Goal: Information Seeking & Learning: Learn about a topic

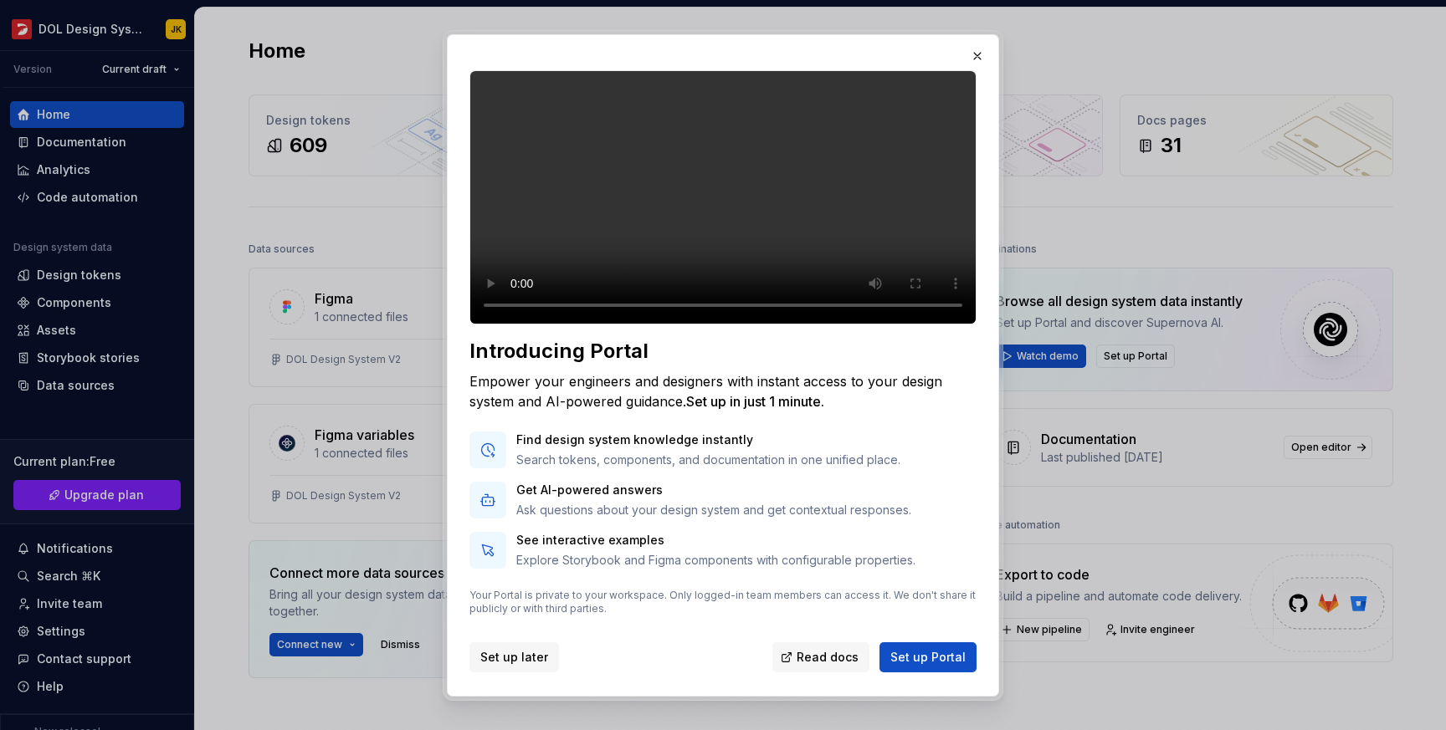
click at [500, 655] on span "Set up later" at bounding box center [514, 657] width 68 height 17
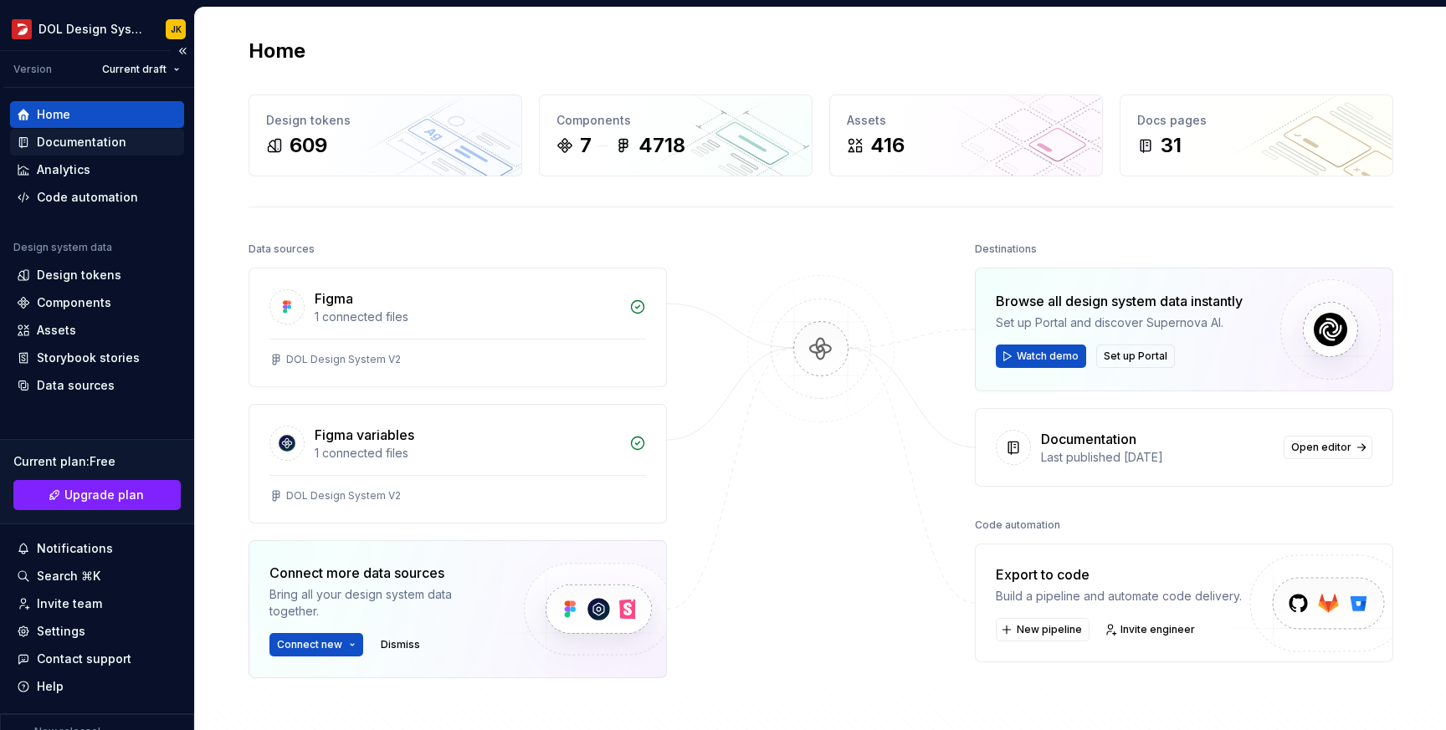
click at [60, 149] on div "Documentation" at bounding box center [82, 142] width 90 height 17
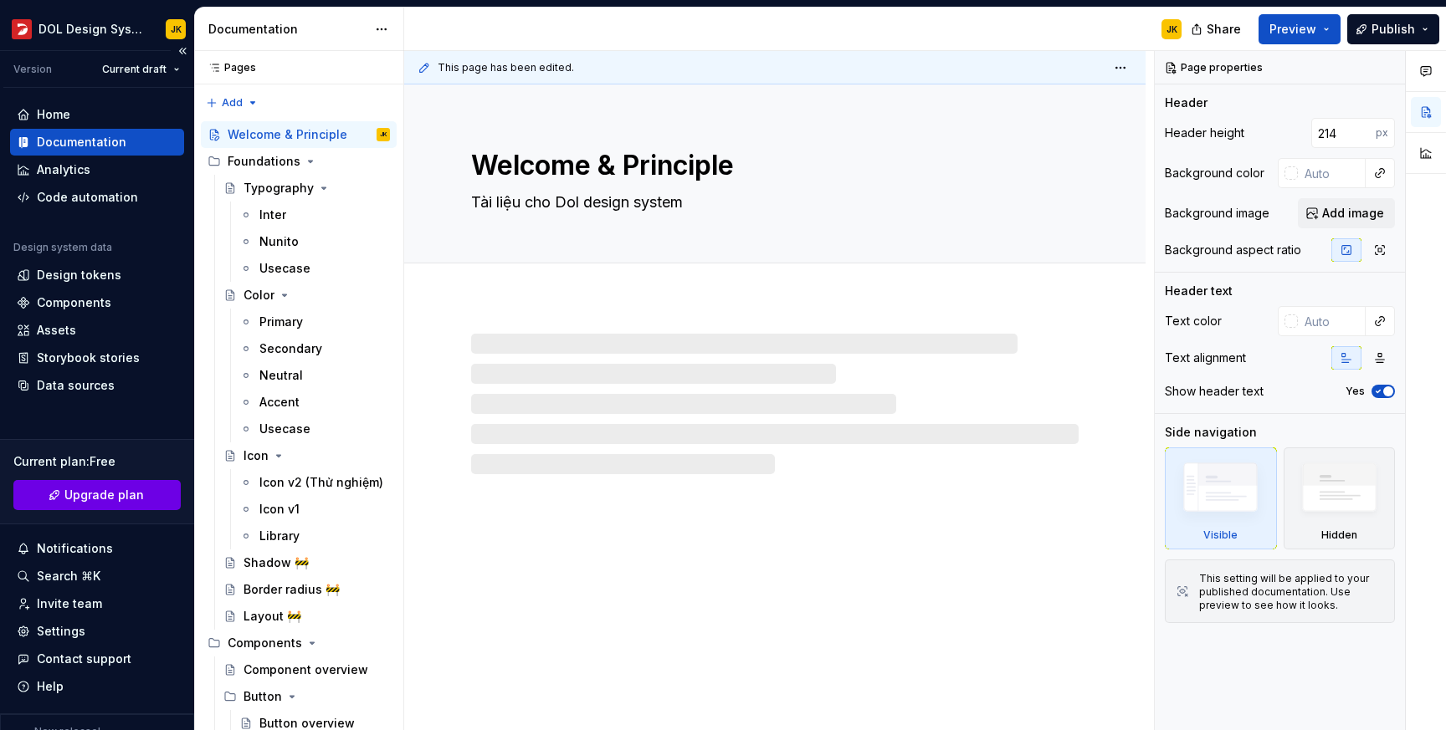
click at [93, 509] on link "Upgrade plan" at bounding box center [96, 495] width 167 height 30
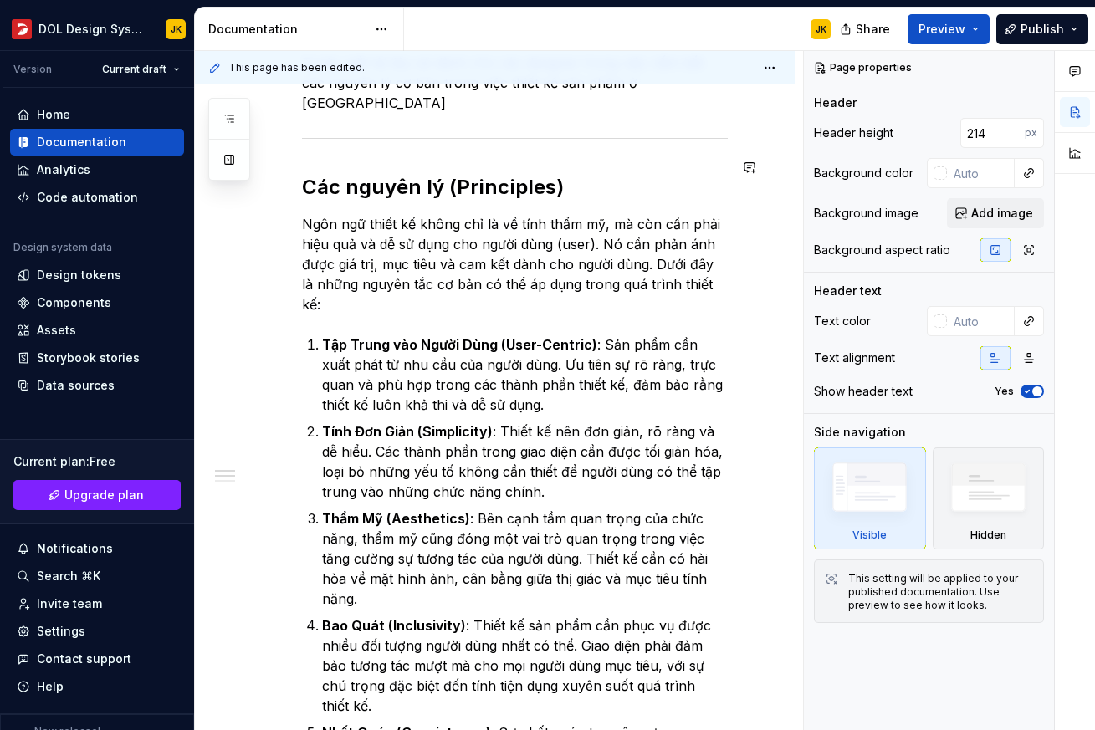
scroll to position [74, 0]
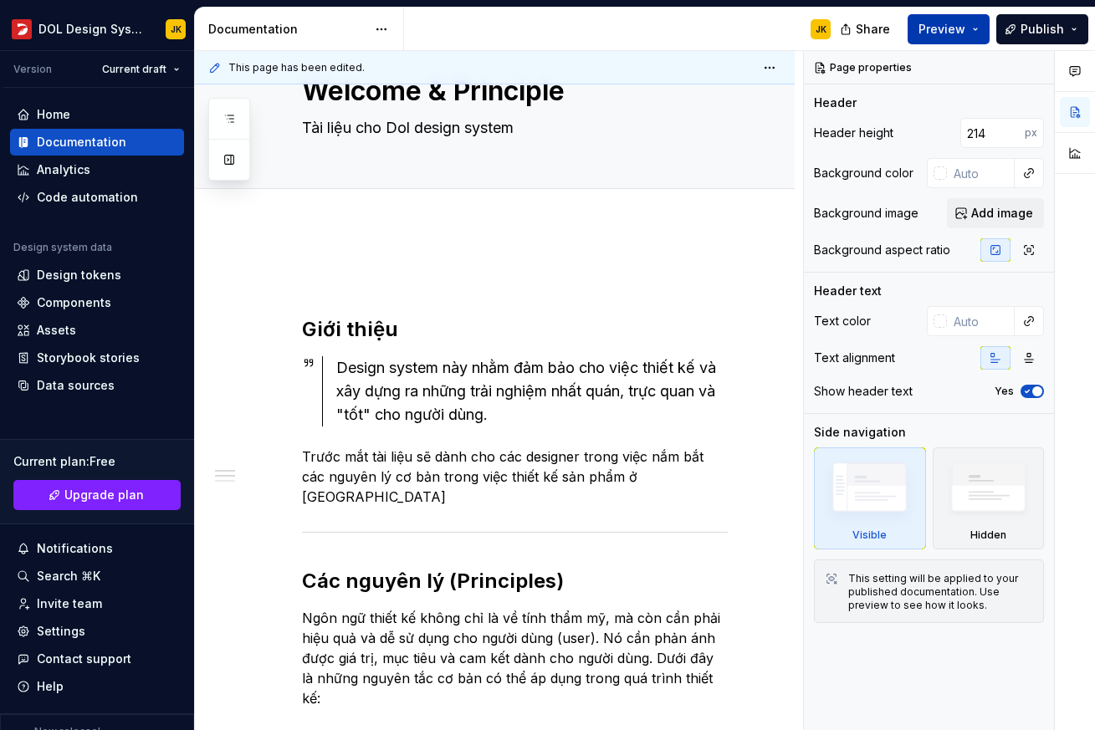
click at [982, 34] on button "Preview" at bounding box center [949, 29] width 82 height 30
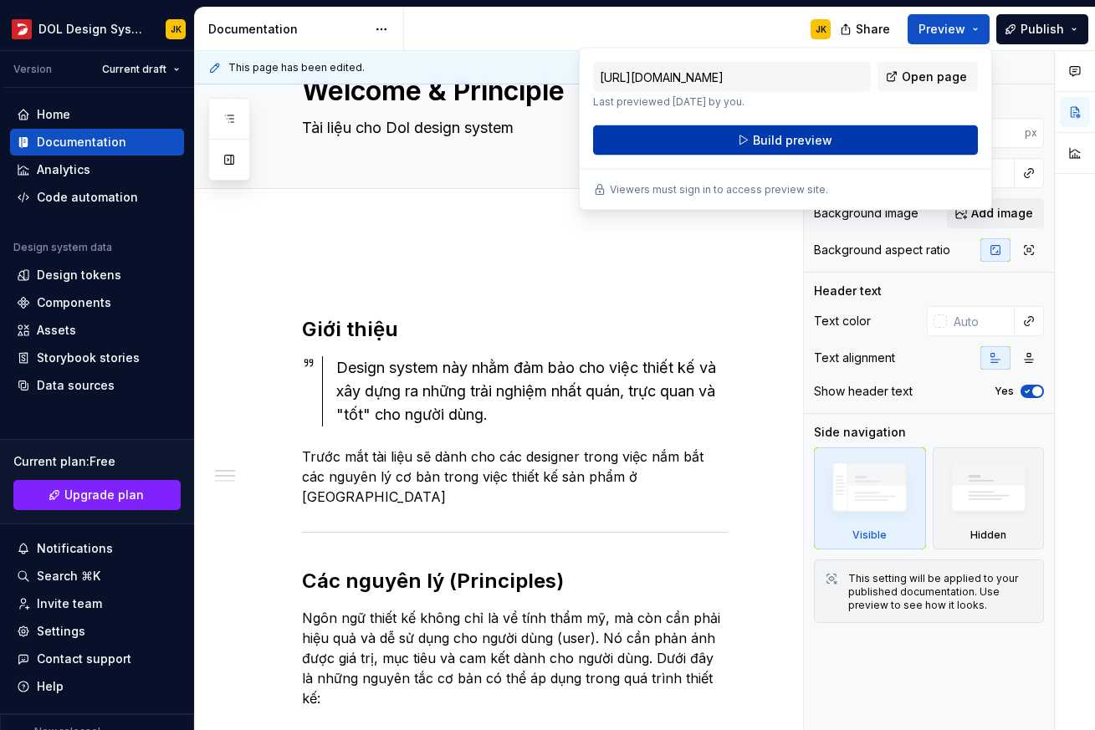
click at [776, 138] on span "Build preview" at bounding box center [792, 140] width 79 height 17
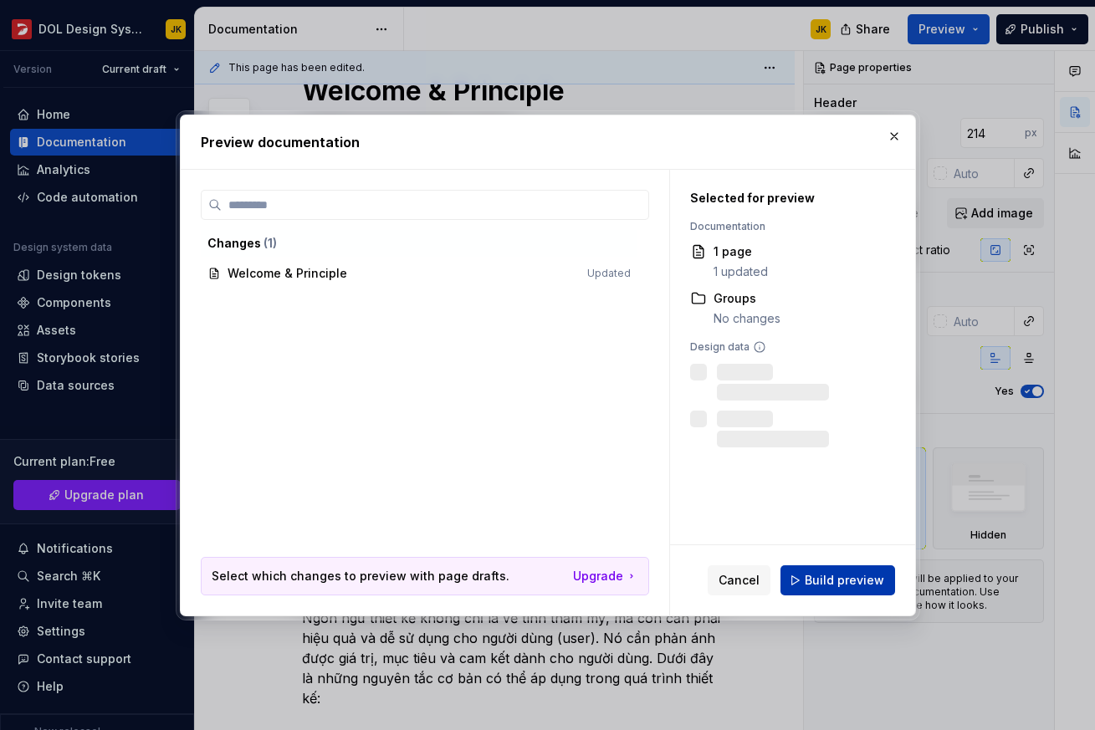
click at [846, 579] on span "Build preview" at bounding box center [844, 580] width 79 height 17
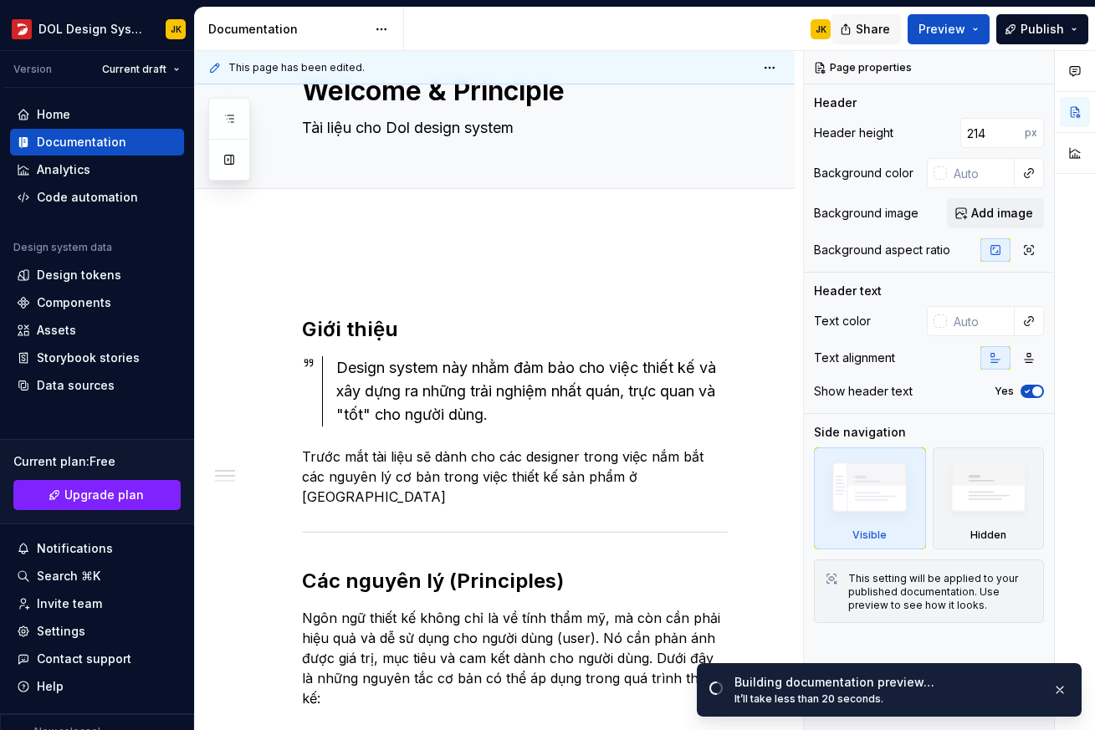
click at [881, 33] on span "Share" at bounding box center [873, 29] width 34 height 17
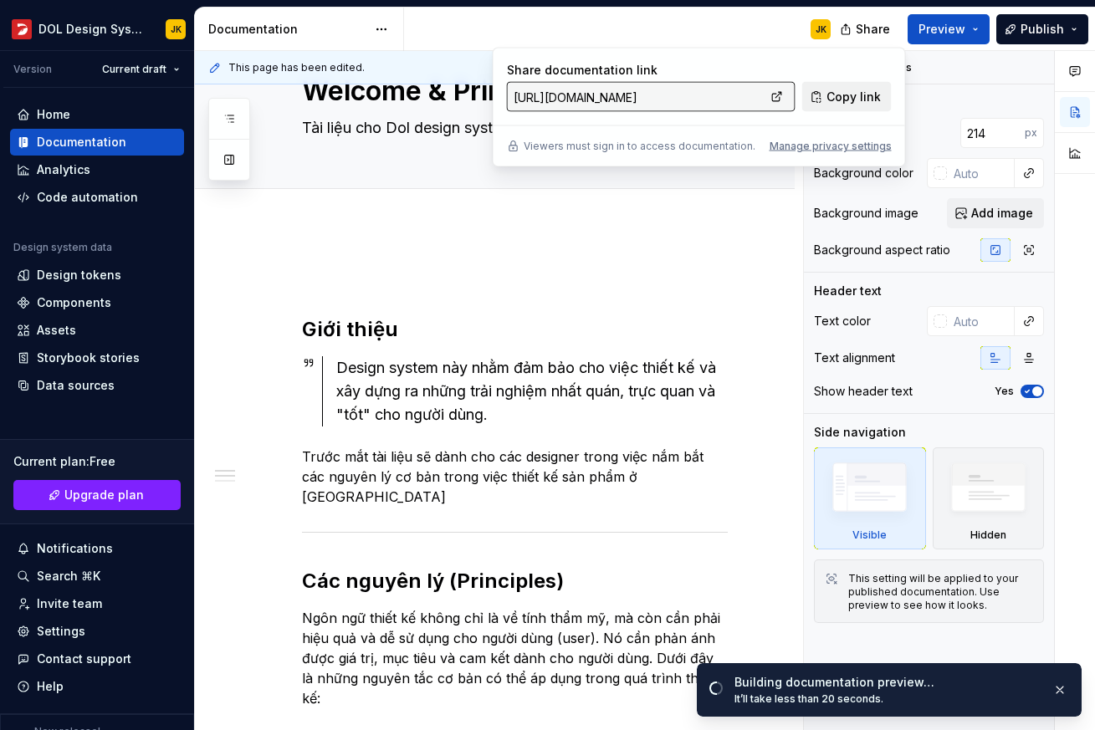
click at [852, 102] on span "Copy link" at bounding box center [854, 97] width 54 height 17
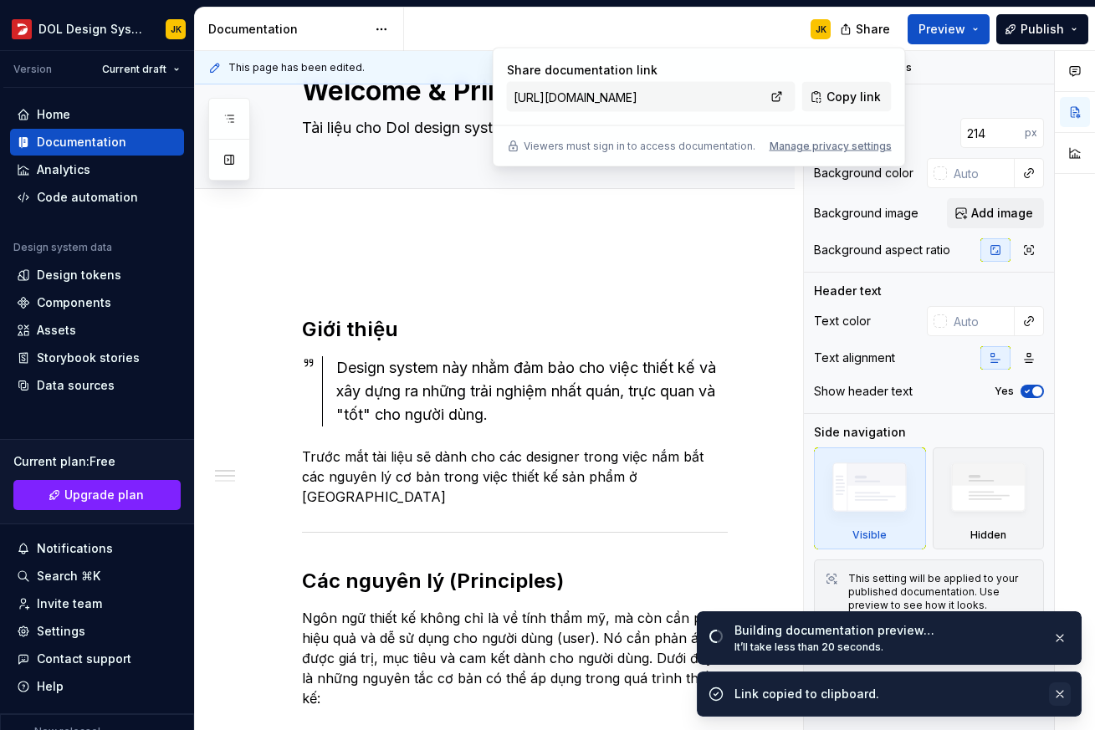
click at [1062, 693] on button "button" at bounding box center [1060, 694] width 22 height 23
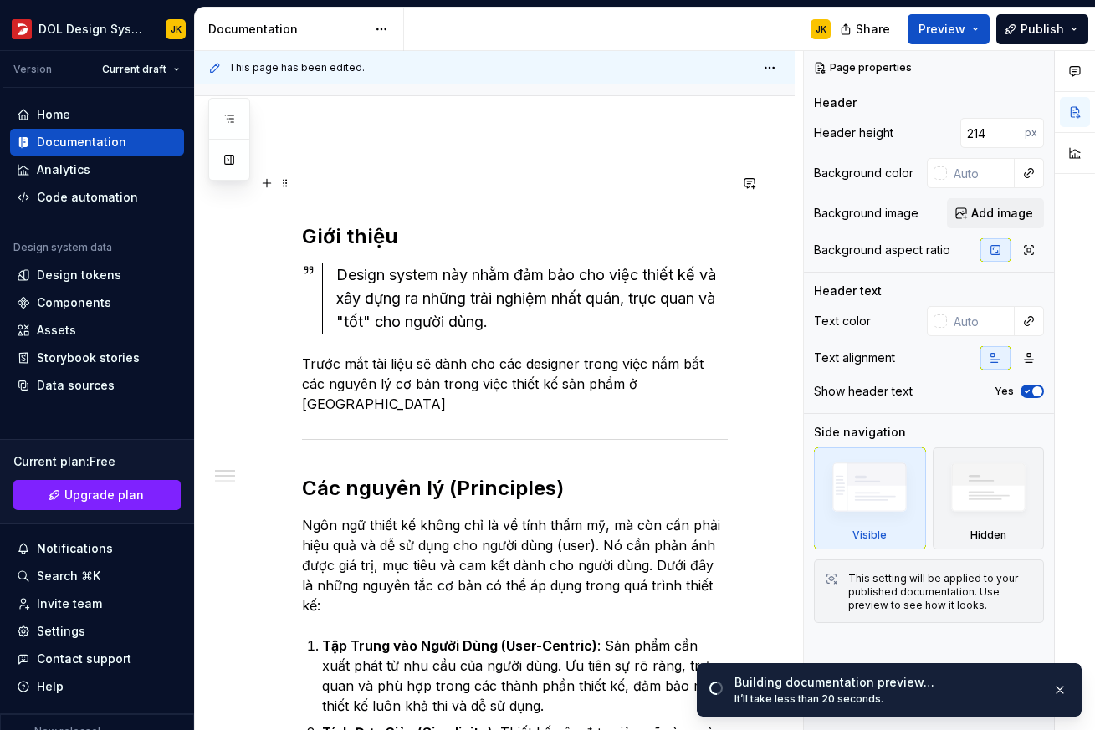
scroll to position [194, 0]
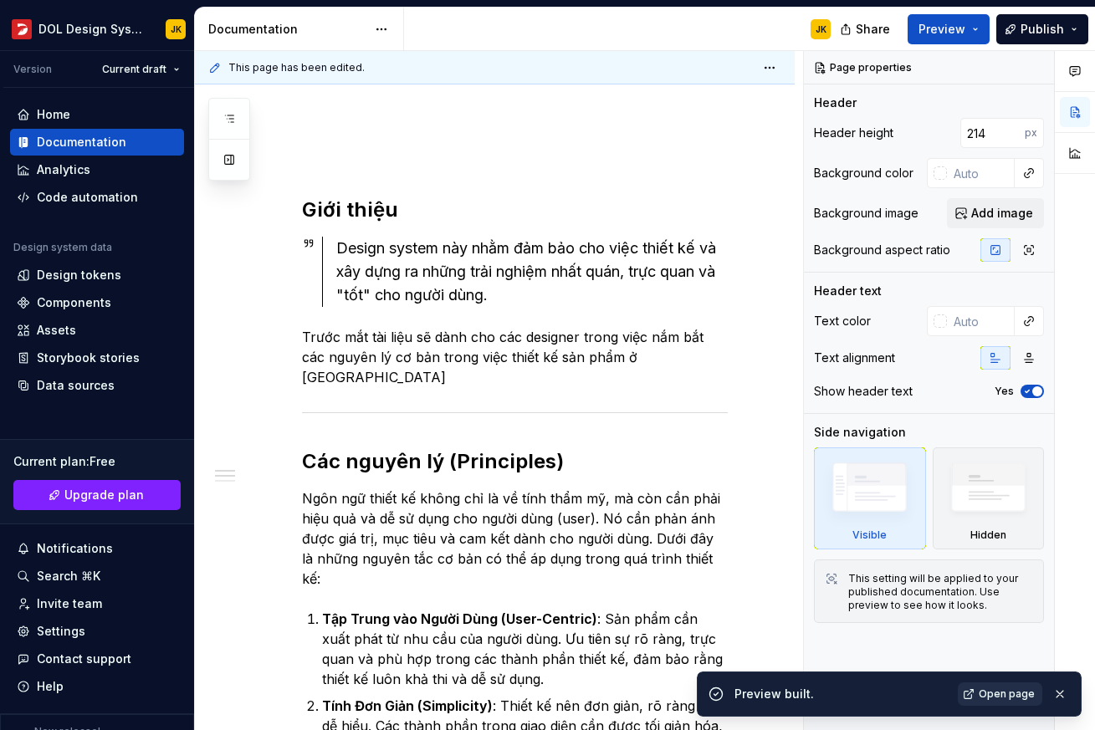
click at [1014, 695] on span "Open page" at bounding box center [1007, 694] width 56 height 13
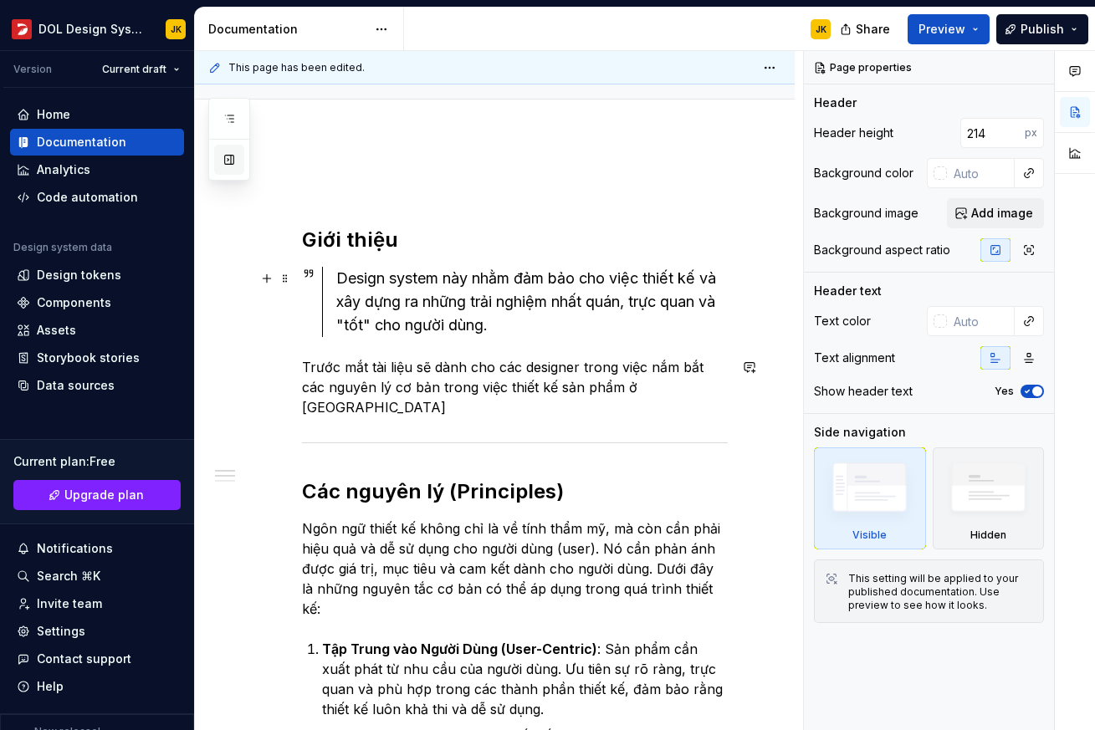
scroll to position [162, 0]
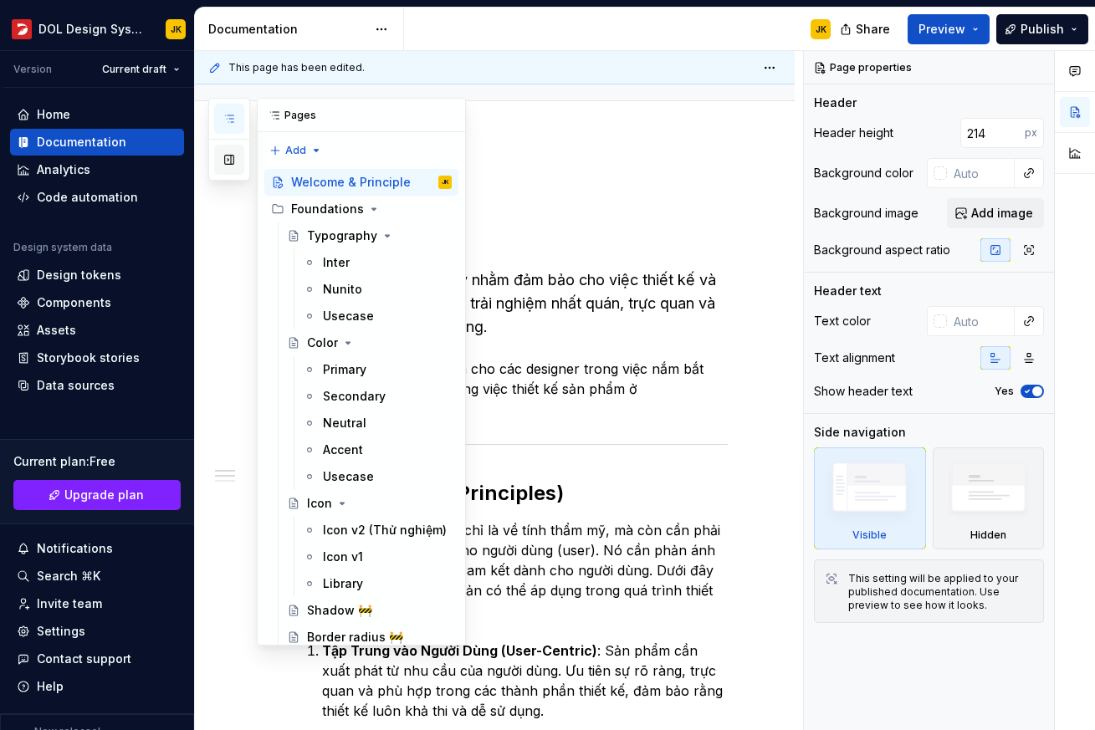
click at [228, 156] on button "button" at bounding box center [229, 160] width 30 height 30
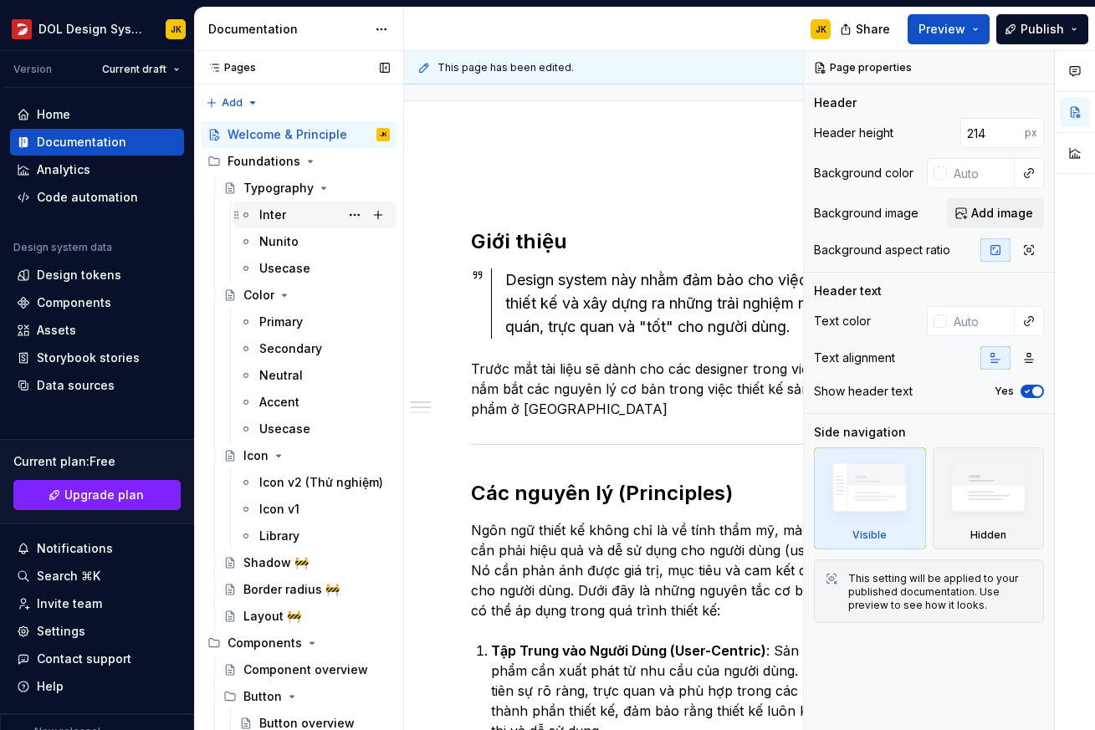
click at [291, 214] on div "Inter" at bounding box center [324, 214] width 131 height 23
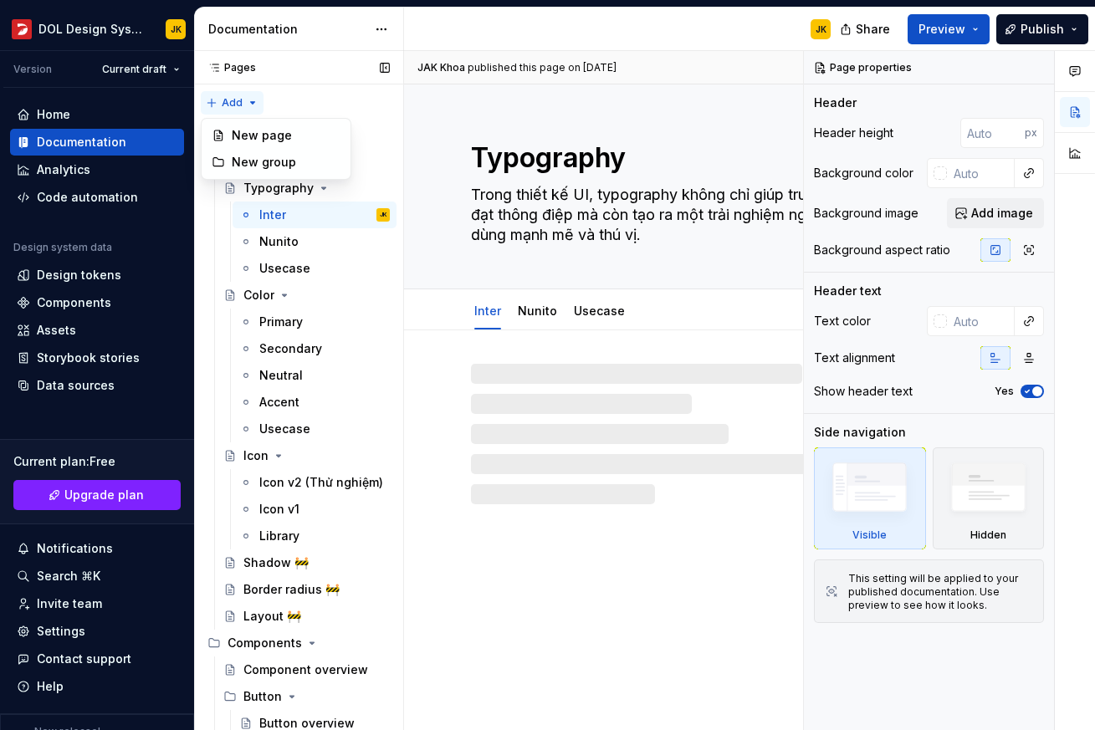
click at [240, 99] on div "Pages Pages Add Accessibility guide for tree Page tree. Navigate the tree with …" at bounding box center [298, 394] width 209 height 687
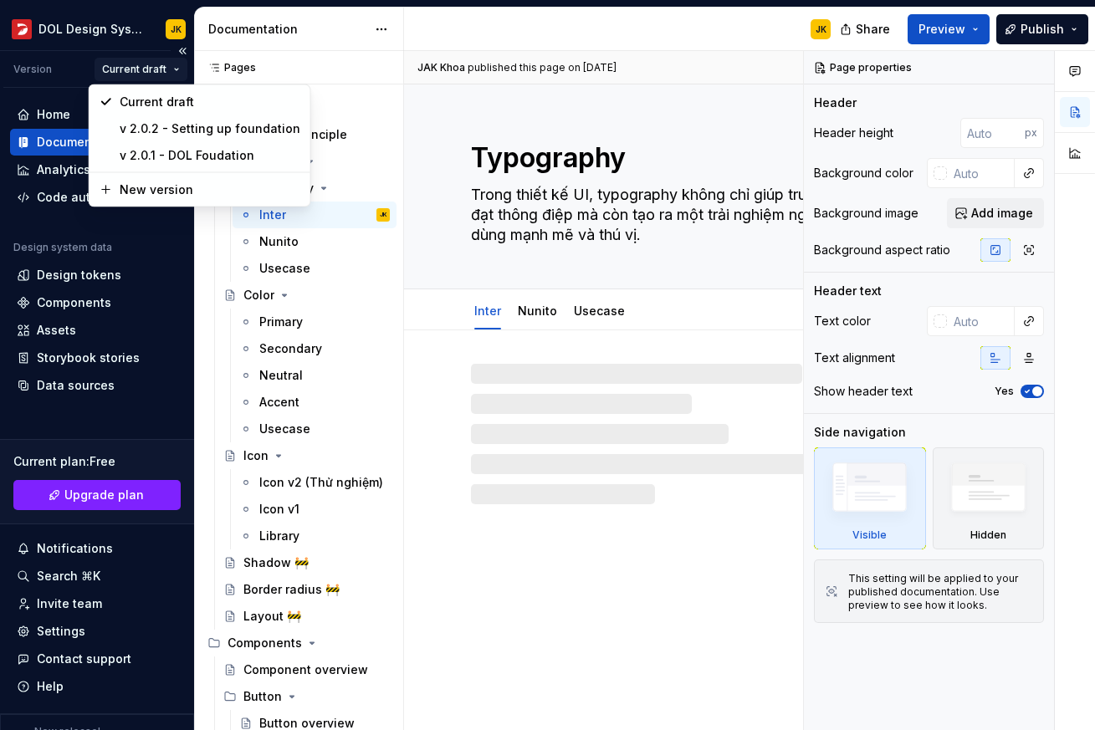
click at [156, 73] on html "DOL Design System JK Version Current draft Home Documentation Analytics Code au…" at bounding box center [547, 365] width 1095 height 730
type textarea "*"
